Goal: Information Seeking & Learning: Learn about a topic

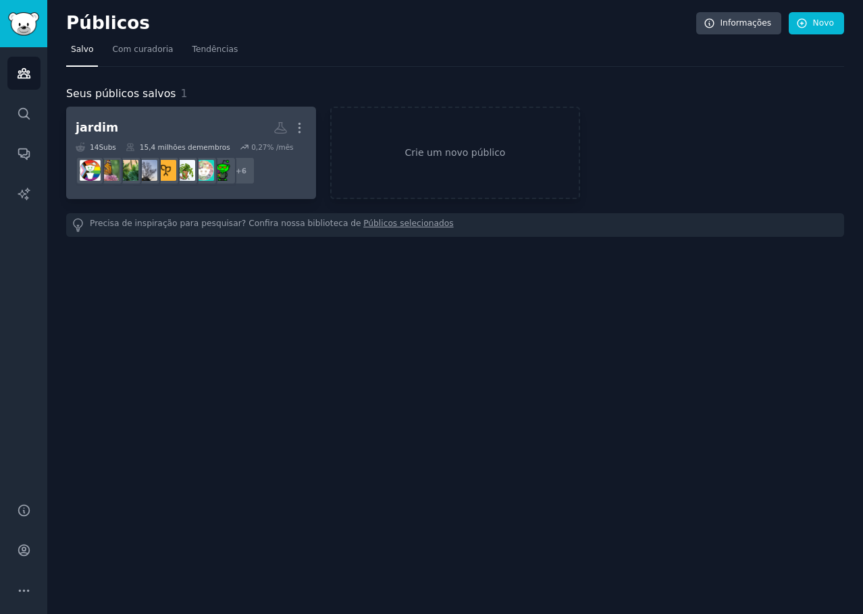
click at [219, 117] on h2 "jardim Mais" at bounding box center [191, 128] width 231 height 24
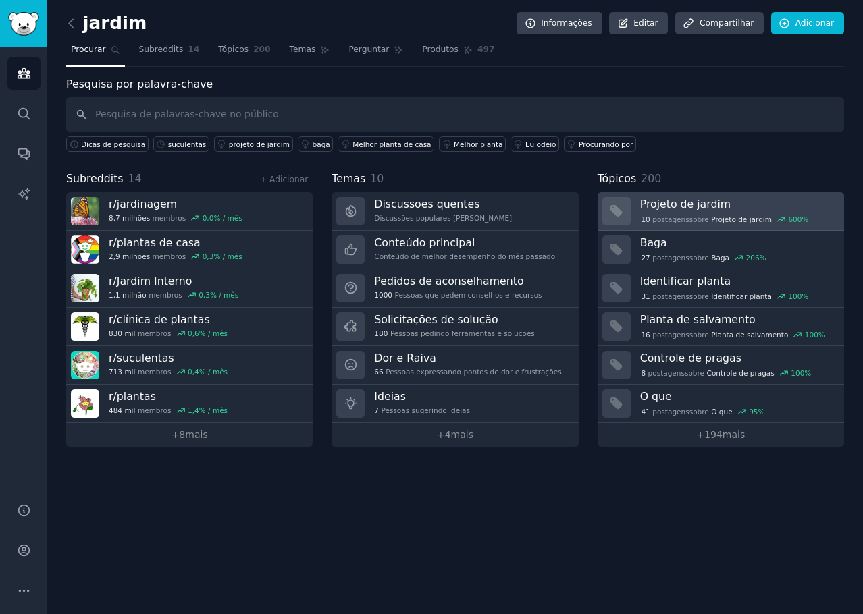
click at [727, 203] on h3 "Projeto de jardim" at bounding box center [737, 204] width 194 height 14
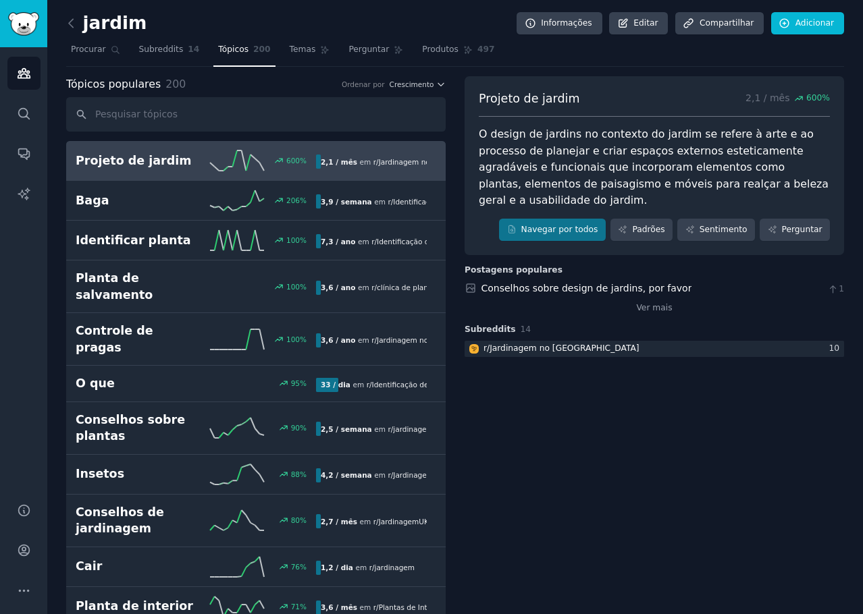
click at [734, 156] on font "O design de jardins no contexto do jardim se refere à arte e ao processo de pla…" at bounding box center [655, 167] width 353 height 79
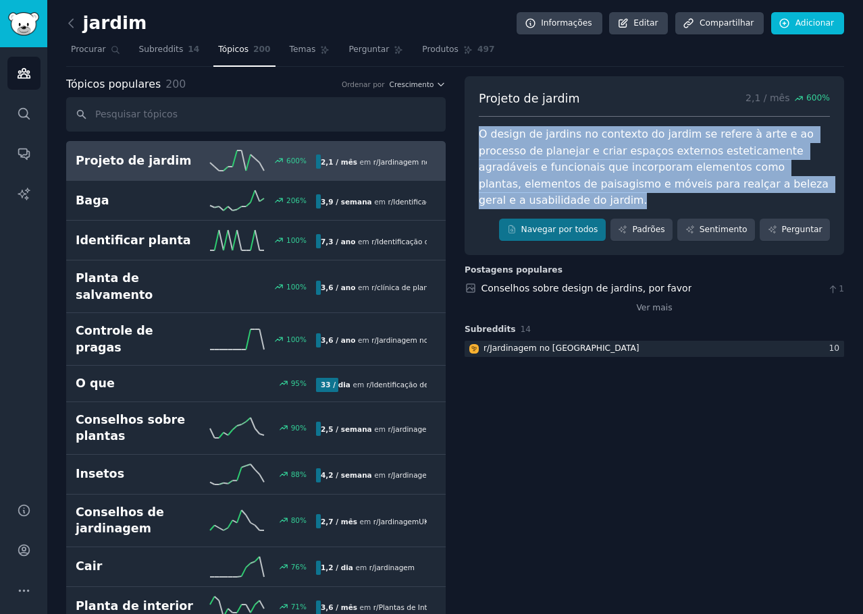
click at [734, 156] on font "O design de jardins no contexto do jardim se refere à arte e ao processo de pla…" at bounding box center [655, 167] width 353 height 79
copy div "O design de jardins no contexto do jardim se refere à arte e ao processo de pla…"
click at [165, 51] on font "Subreddits" at bounding box center [161, 49] width 45 height 9
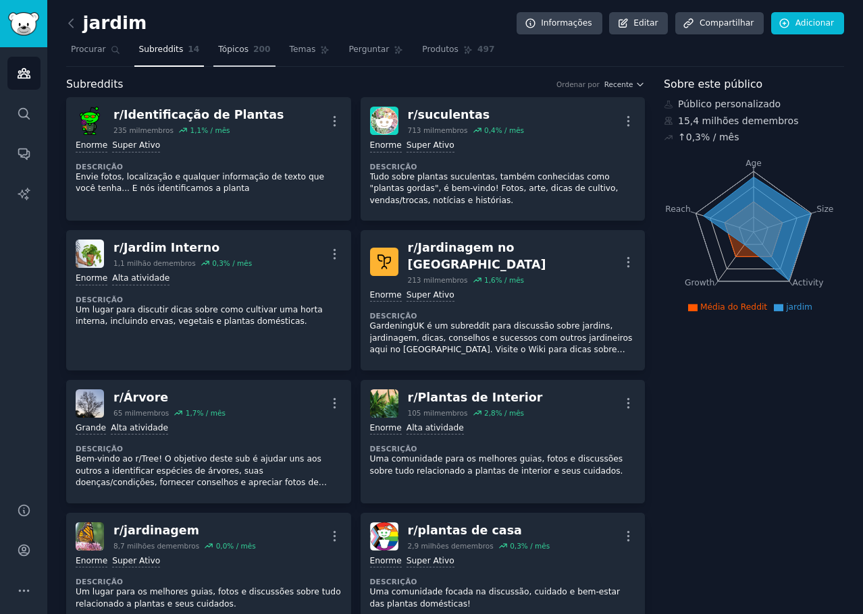
click at [218, 49] on font "Tópicos" at bounding box center [233, 49] width 30 height 9
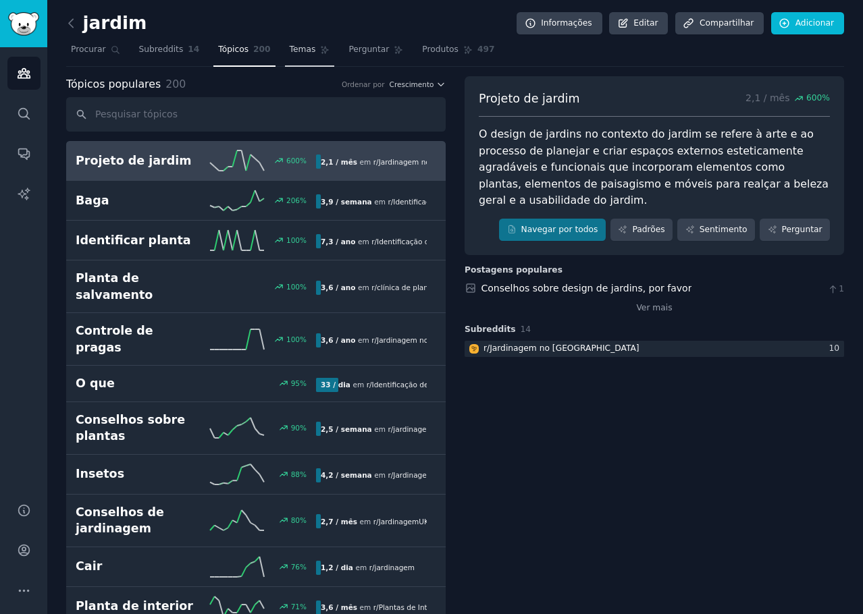
click at [295, 53] on font "Temas" at bounding box center [303, 49] width 26 height 9
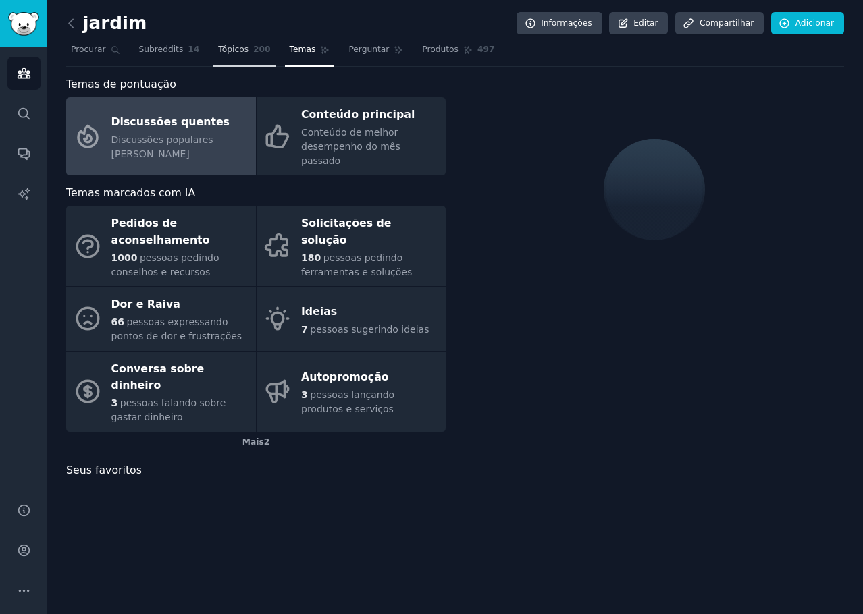
click at [240, 50] on link "Tópicos 200" at bounding box center [243, 53] width 61 height 28
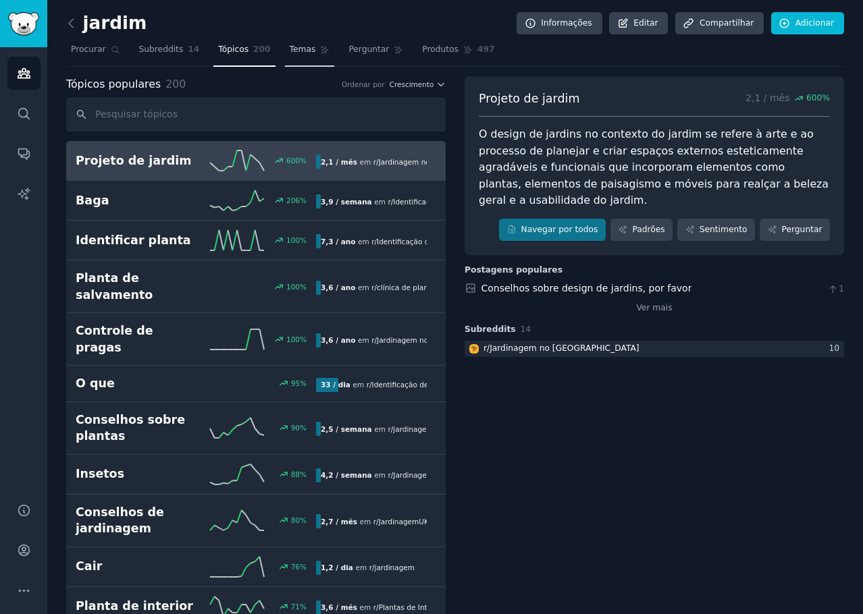
click at [290, 55] on span "Temas" at bounding box center [303, 50] width 26 height 12
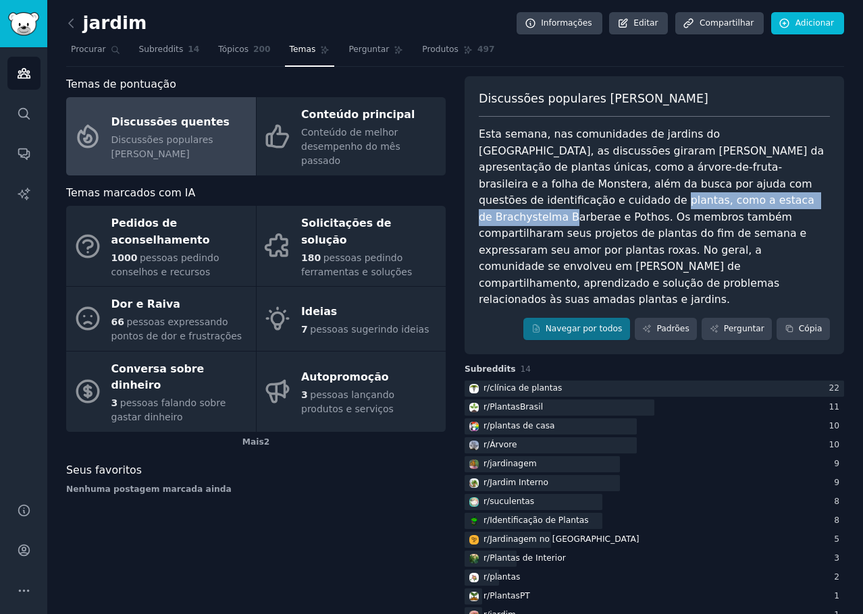
drag, startPoint x: 695, startPoint y: 182, endPoint x: 562, endPoint y: 202, distance: 134.4
click at [562, 202] on font "Esta semana, nas comunidades de jardins do [GEOGRAPHIC_DATA], as discussões gir…" at bounding box center [653, 217] width 348 height 178
copy font "estaca de Brachystelma Barberae e Pothos"
click at [598, 239] on font "Esta semana, nas comunidades de jardins do [GEOGRAPHIC_DATA], as discussões gir…" at bounding box center [653, 217] width 348 height 178
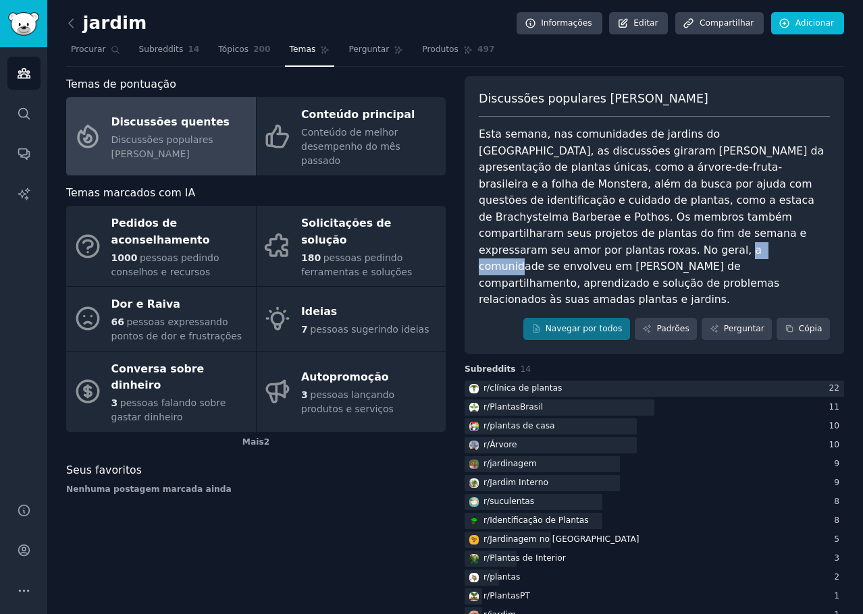
click at [598, 239] on font "Esta semana, nas comunidades de jardins do [GEOGRAPHIC_DATA], as discussões gir…" at bounding box center [653, 217] width 348 height 178
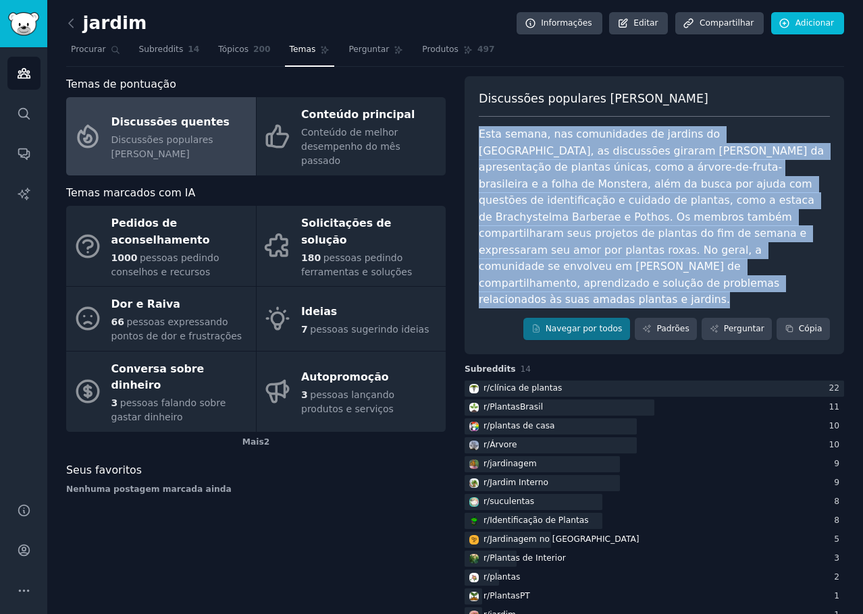
click at [598, 239] on font "Esta semana, nas comunidades de jardins do [GEOGRAPHIC_DATA], as discussões gir…" at bounding box center [653, 217] width 348 height 178
copy div "Esta semana, nas comunidades de jardins do [GEOGRAPHIC_DATA], as discussões gir…"
click at [662, 324] on font "Padrões" at bounding box center [672, 328] width 32 height 9
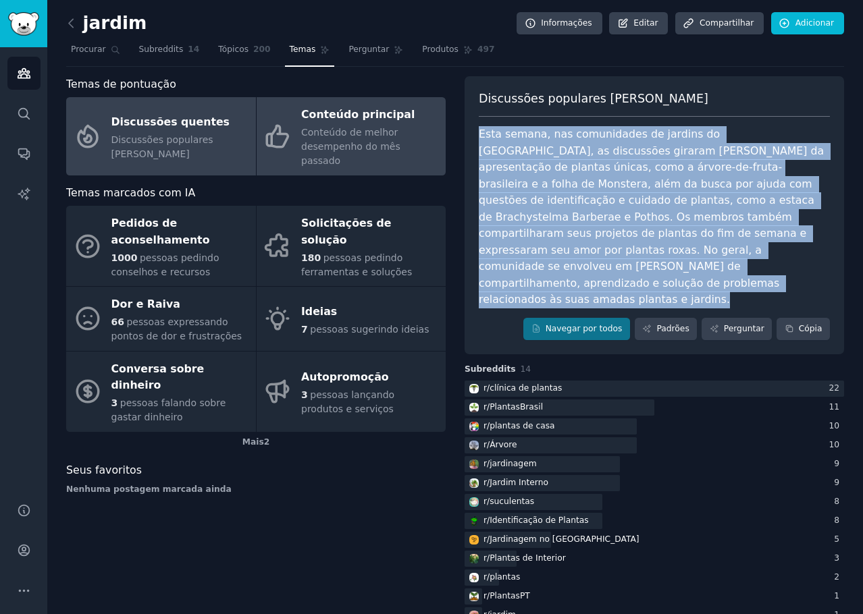
click at [359, 115] on font "Conteúdo principal" at bounding box center [357, 114] width 113 height 13
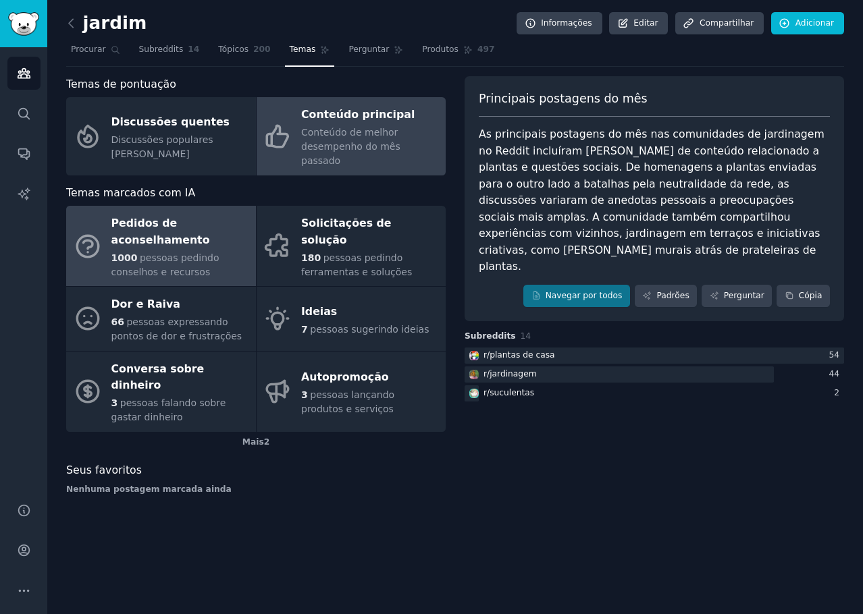
click at [204, 251] on div "1000 pessoas pedindo conselhos e recursos" at bounding box center [180, 265] width 138 height 28
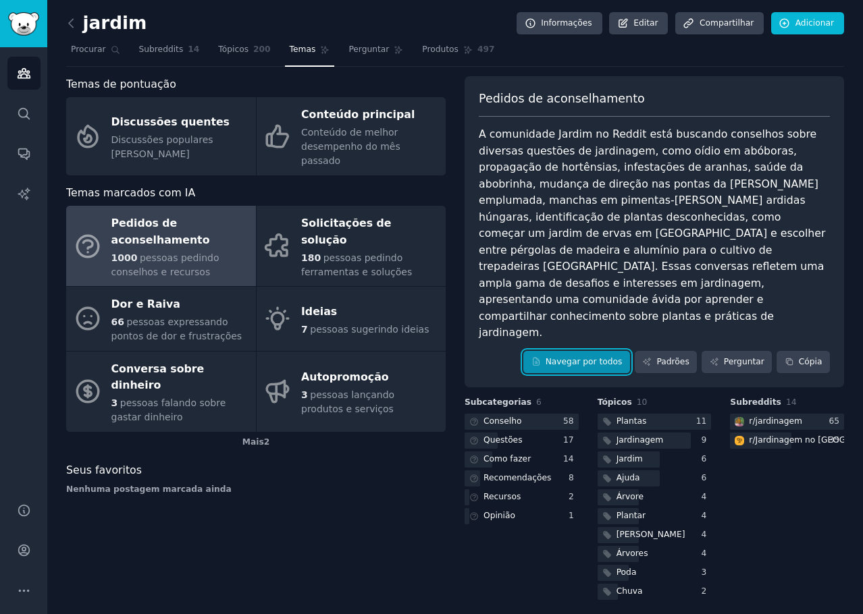
click at [603, 357] on font "Navegar por todos" at bounding box center [583, 361] width 77 height 9
click at [499, 417] on font "Conselho" at bounding box center [502, 421] width 38 height 9
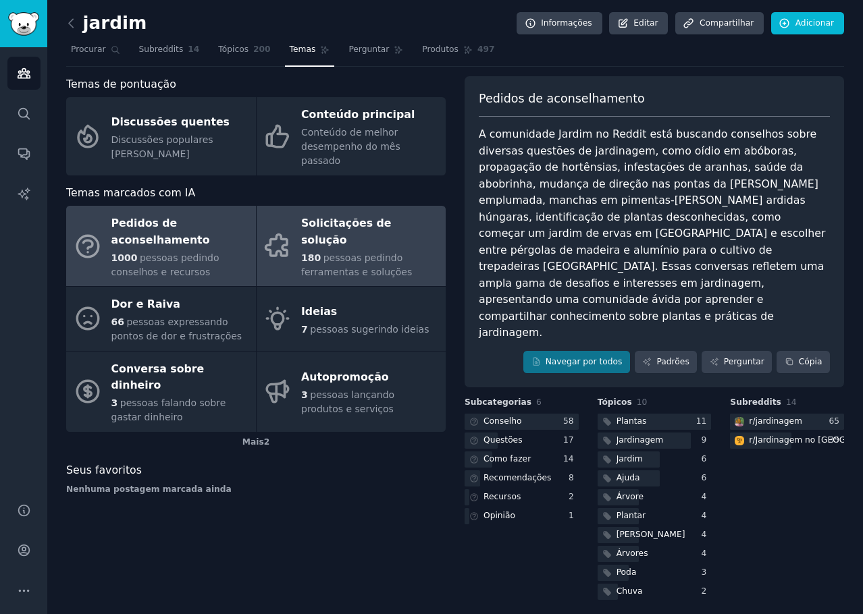
click at [342, 252] on font "pessoas pedindo ferramentas e soluções" at bounding box center [356, 264] width 111 height 25
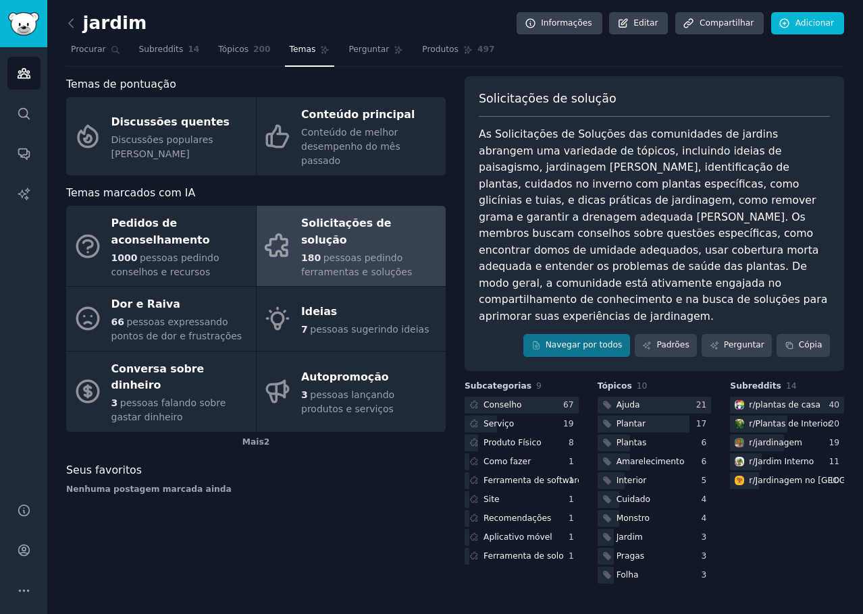
click at [730, 250] on font "As Solicitações de Soluções das comunidades de jardins abrangem uma variedade d…" at bounding box center [655, 225] width 352 height 195
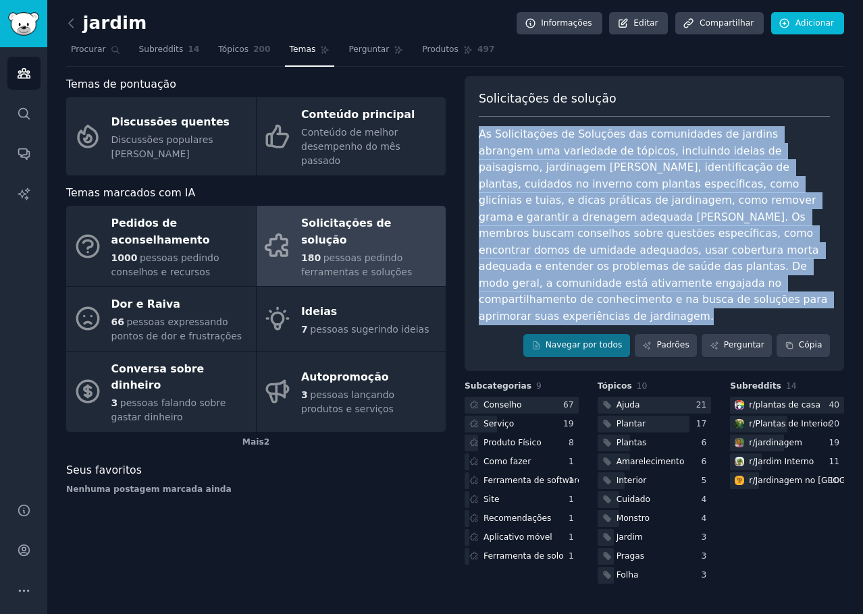
click at [730, 250] on font "As Solicitações de Soluções das comunidades de jardins abrangem uma variedade d…" at bounding box center [655, 225] width 352 height 195
copy div "As Solicitações de Soluções das comunidades de jardins abrangem uma variedade d…"
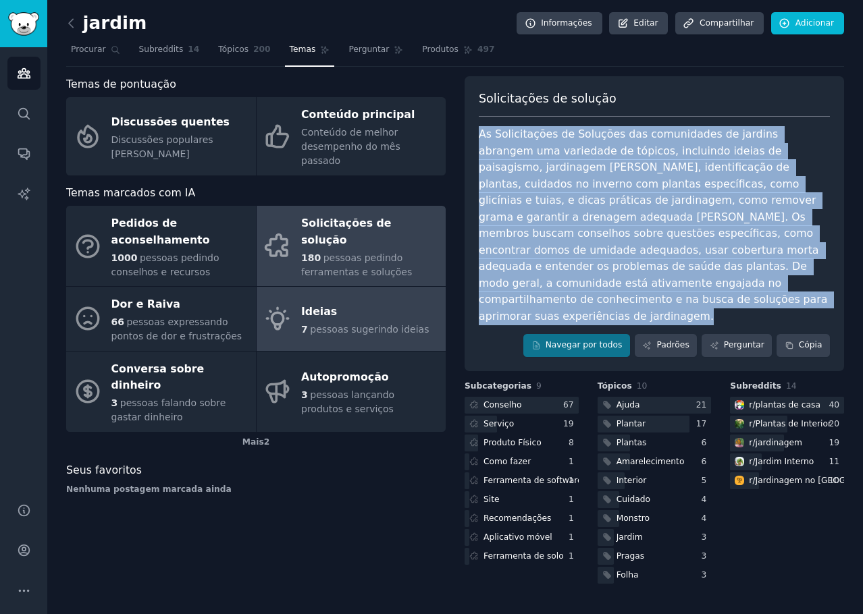
click at [343, 323] on div "7 pessoas sugerindo ideias" at bounding box center [365, 330] width 128 height 14
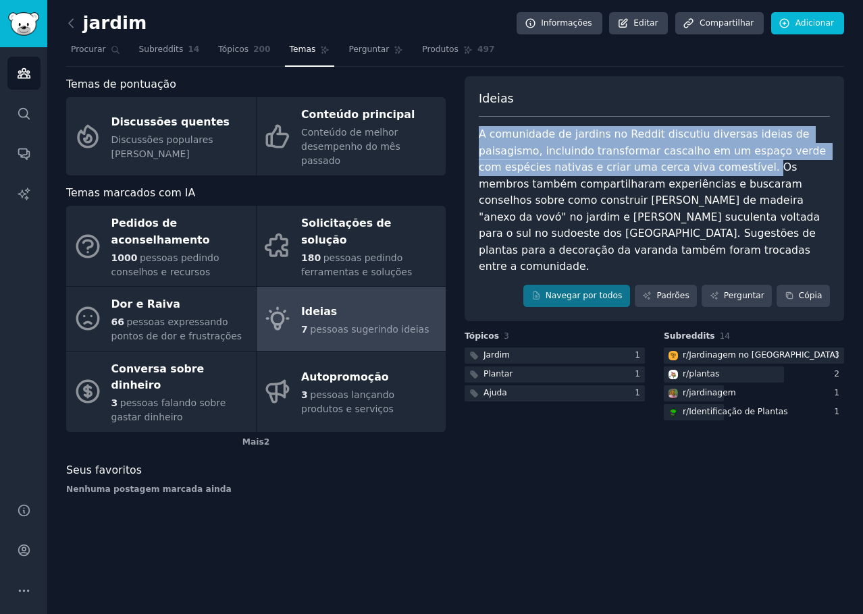
drag, startPoint x: 637, startPoint y: 169, endPoint x: 472, endPoint y: 129, distance: 169.6
click at [472, 129] on div "Ideias A comunidade de jardins no Reddit discutiu diversas ideias de paisagismo…" at bounding box center [653, 199] width 379 height 246
copy font "A comunidade de jardins no Reddit discutiu diversas ideias de paisagismo, inclu…"
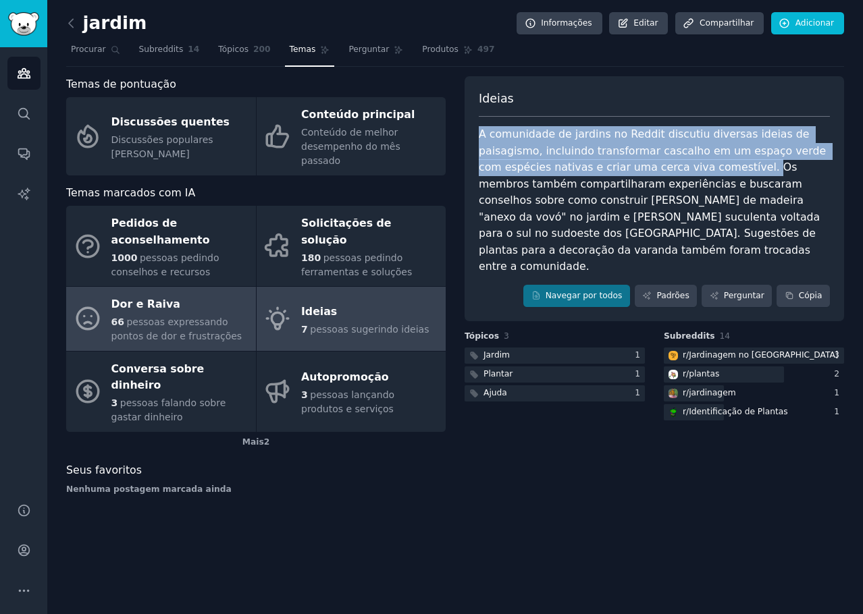
click at [209, 317] on font "pessoas expressando pontos de dor e frustrações" at bounding box center [176, 329] width 131 height 25
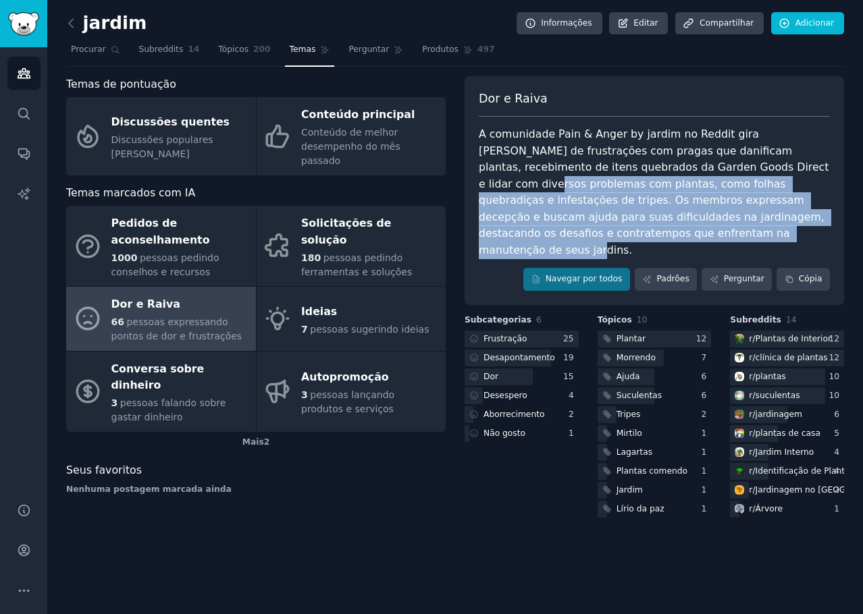
drag, startPoint x: 745, startPoint y: 169, endPoint x: 741, endPoint y: 227, distance: 58.2
click at [741, 227] on div "A comunidade Pain & Anger by jardim no Reddit gira [PERSON_NAME] de frustrações…" at bounding box center [654, 192] width 351 height 132
copy font "problemas com plantas, como folhas quebradiças e infestações de tripes. Os memb…"
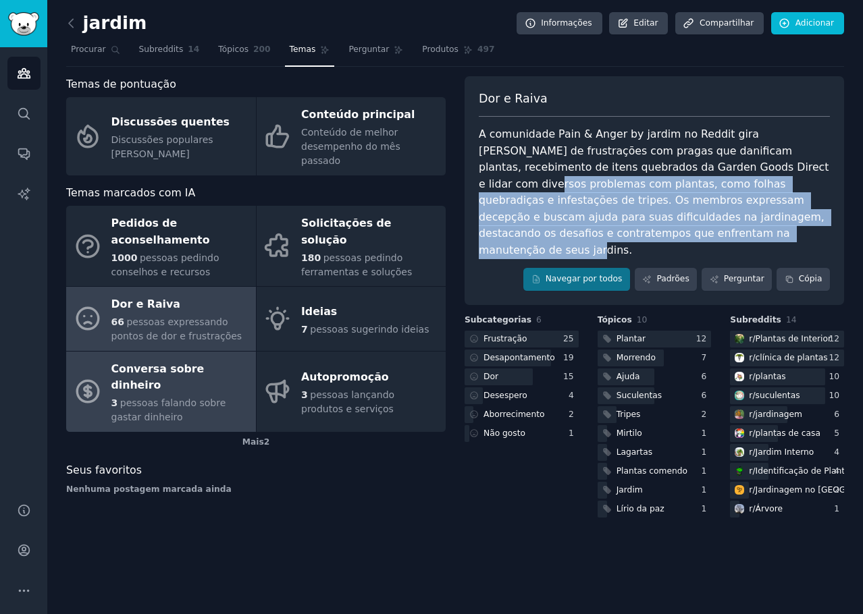
click at [190, 398] on font "pessoas falando sobre gastar dinheiro" at bounding box center [168, 410] width 115 height 25
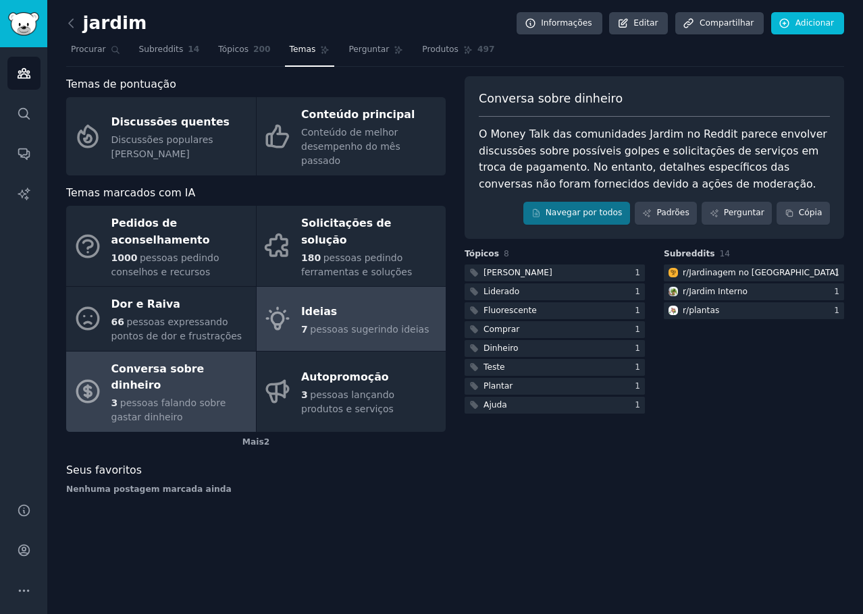
click at [317, 305] on font "Ideias" at bounding box center [319, 311] width 36 height 13
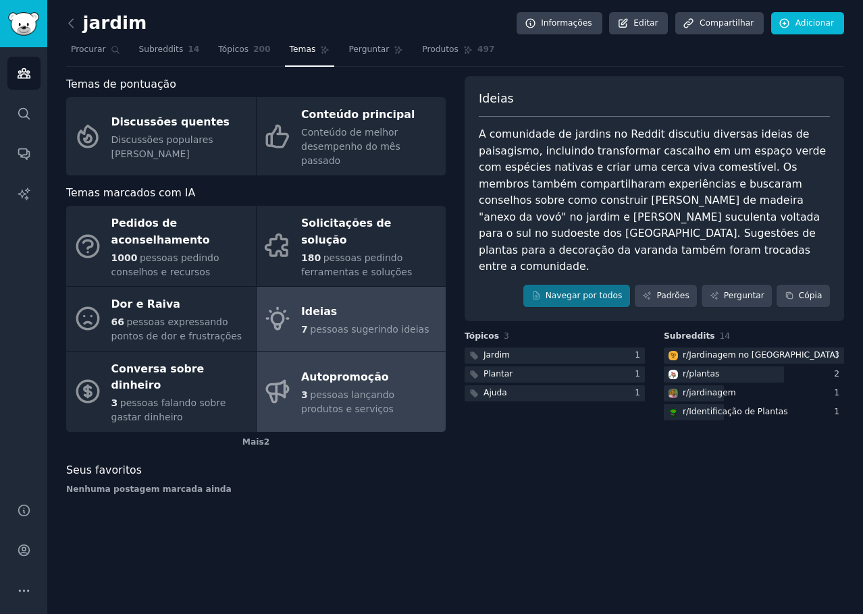
click at [317, 367] on div "Autopromoção" at bounding box center [370, 378] width 138 height 22
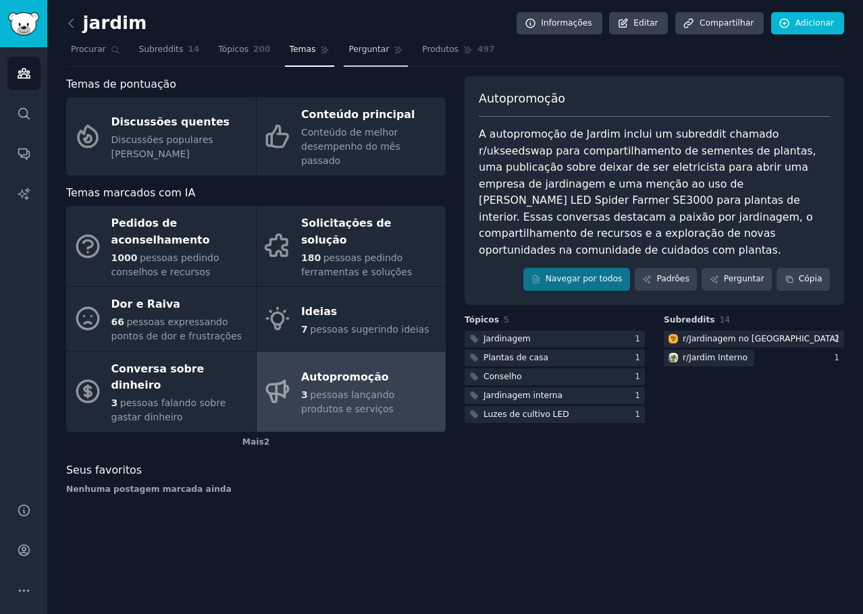
click at [350, 57] on link "Perguntar" at bounding box center [376, 53] width 64 height 28
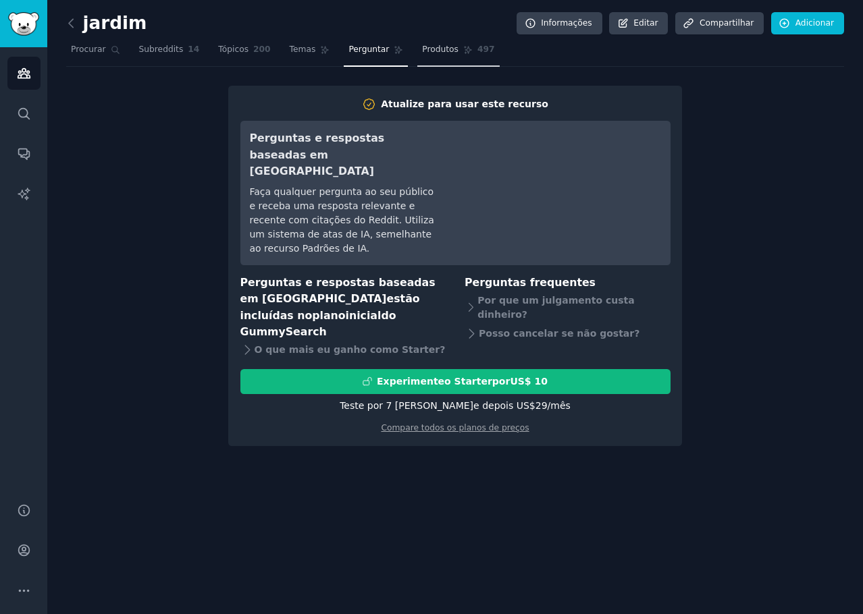
click at [419, 59] on link "Produtos 497" at bounding box center [458, 53] width 82 height 28
